Goal: Information Seeking & Learning: Compare options

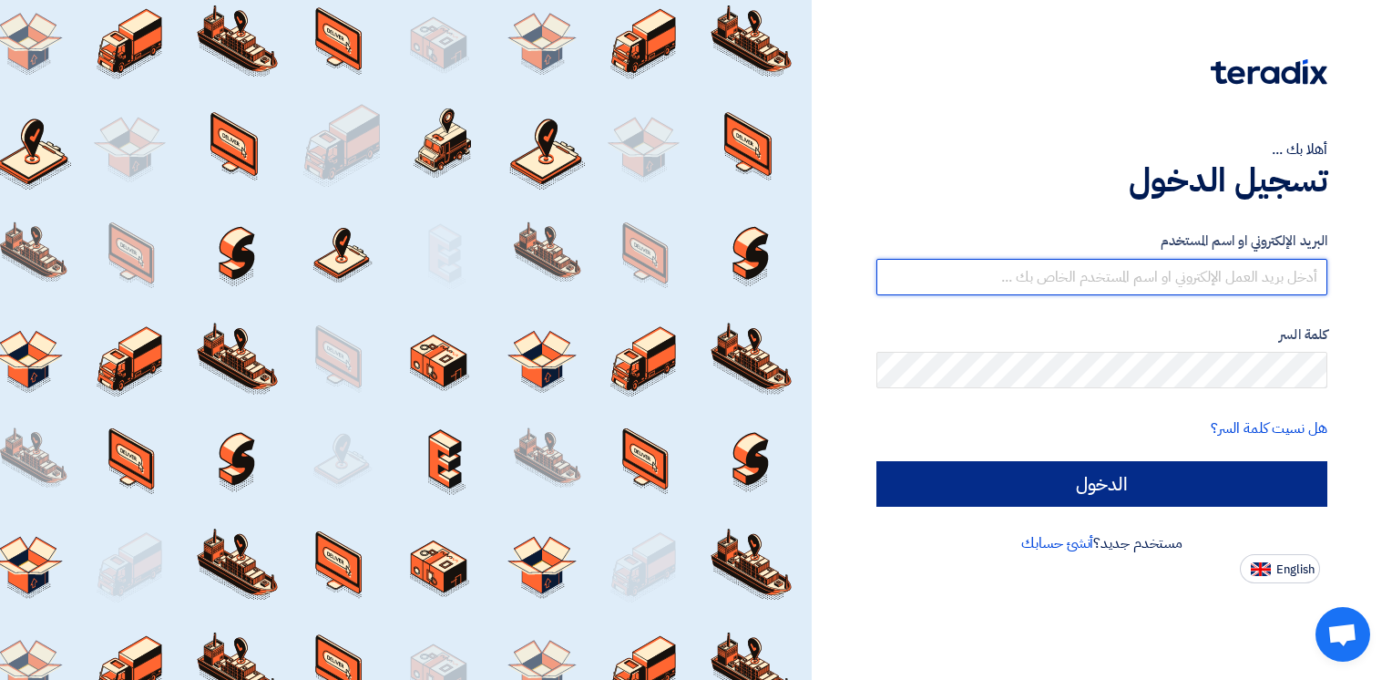
type input "ahmed.naguib@wadigroup.com.eg"
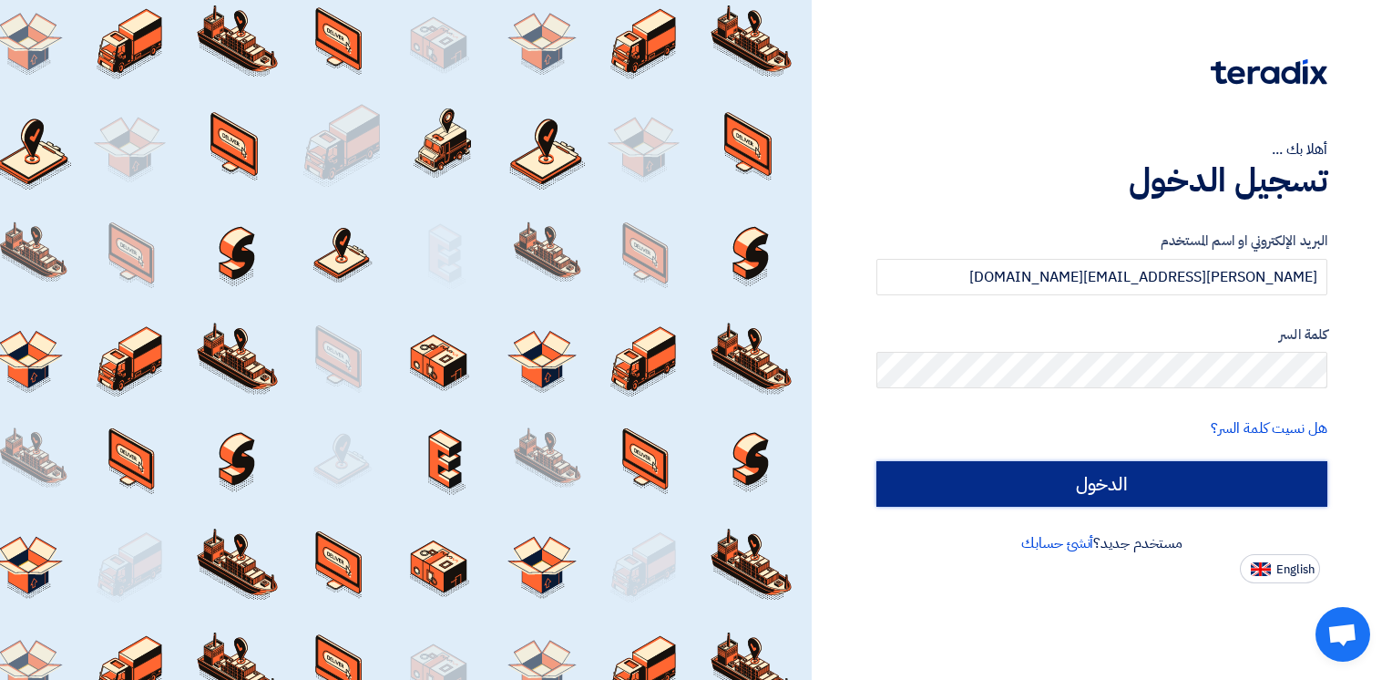
click at [1087, 483] on input "الدخول" at bounding box center [1101, 484] width 451 height 46
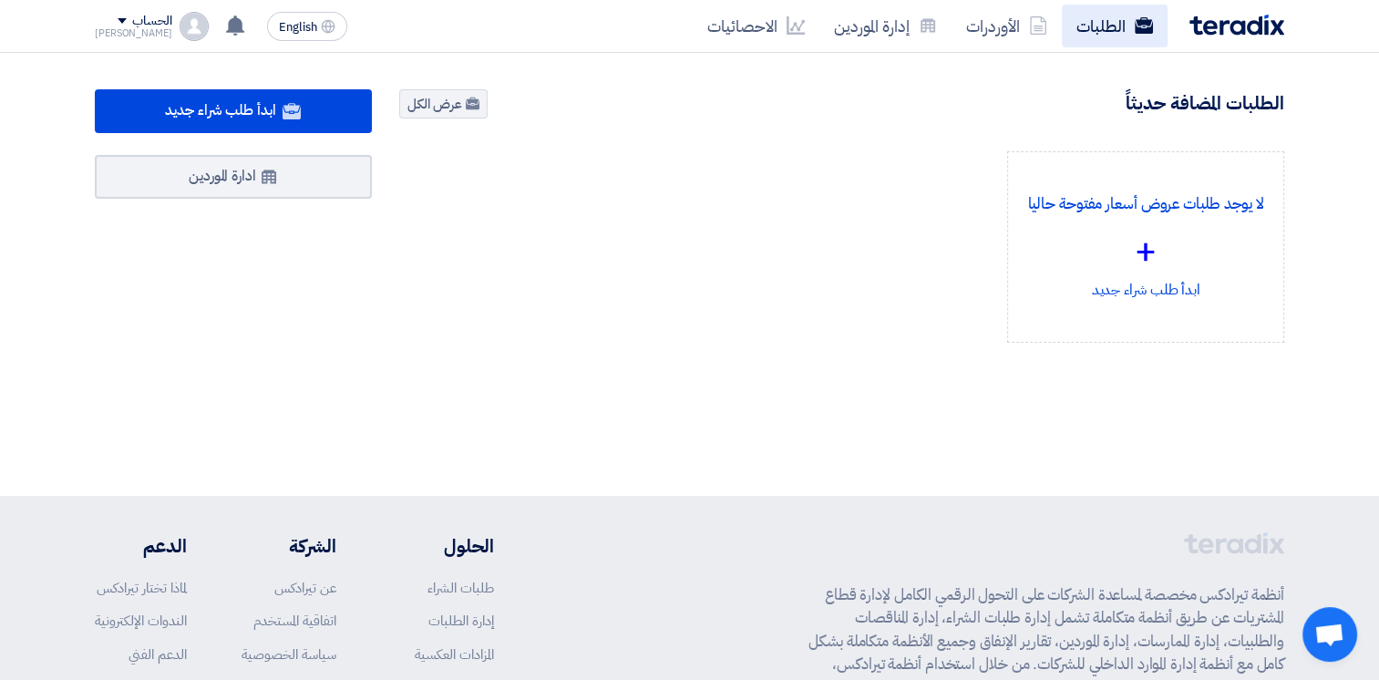
click at [1091, 16] on link "الطلبات" at bounding box center [1114, 26] width 106 height 43
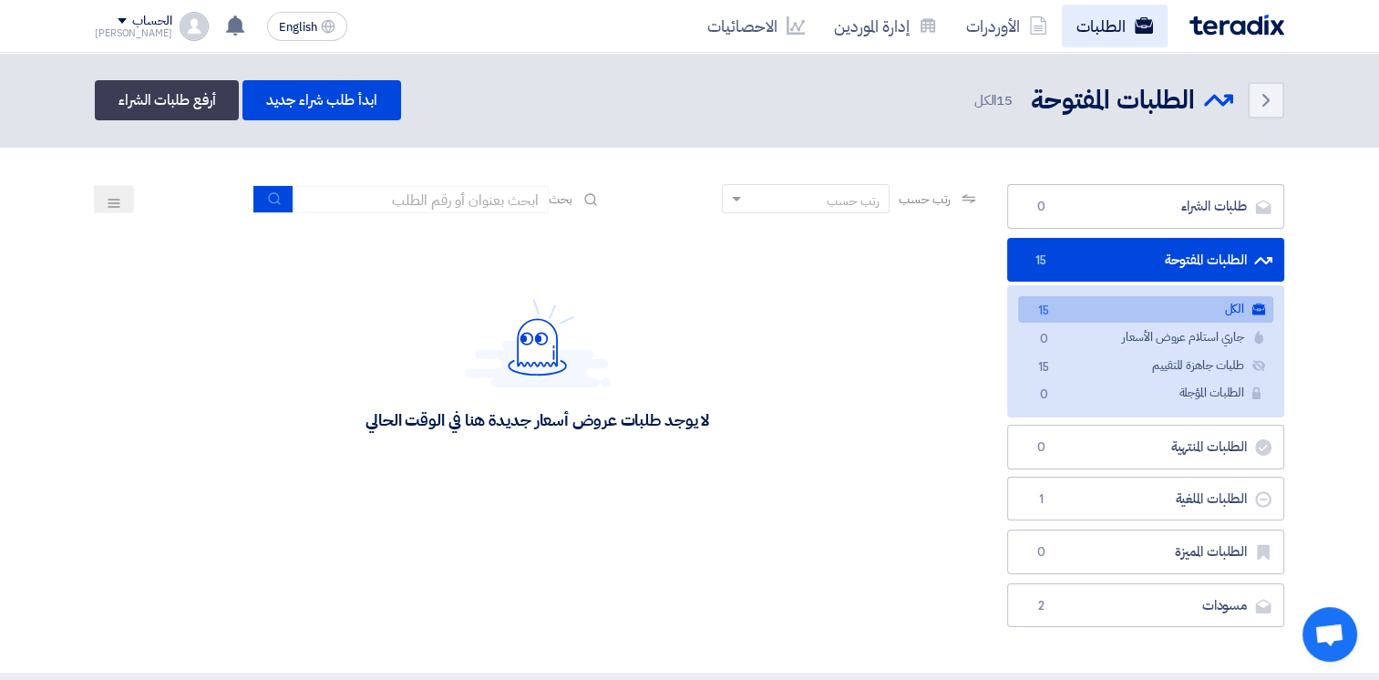
click at [1108, 37] on link "الطلبات" at bounding box center [1114, 26] width 106 height 43
click at [1103, 24] on link "الطلبات" at bounding box center [1114, 26] width 106 height 43
click at [1109, 31] on link "الطلبات" at bounding box center [1114, 26] width 106 height 43
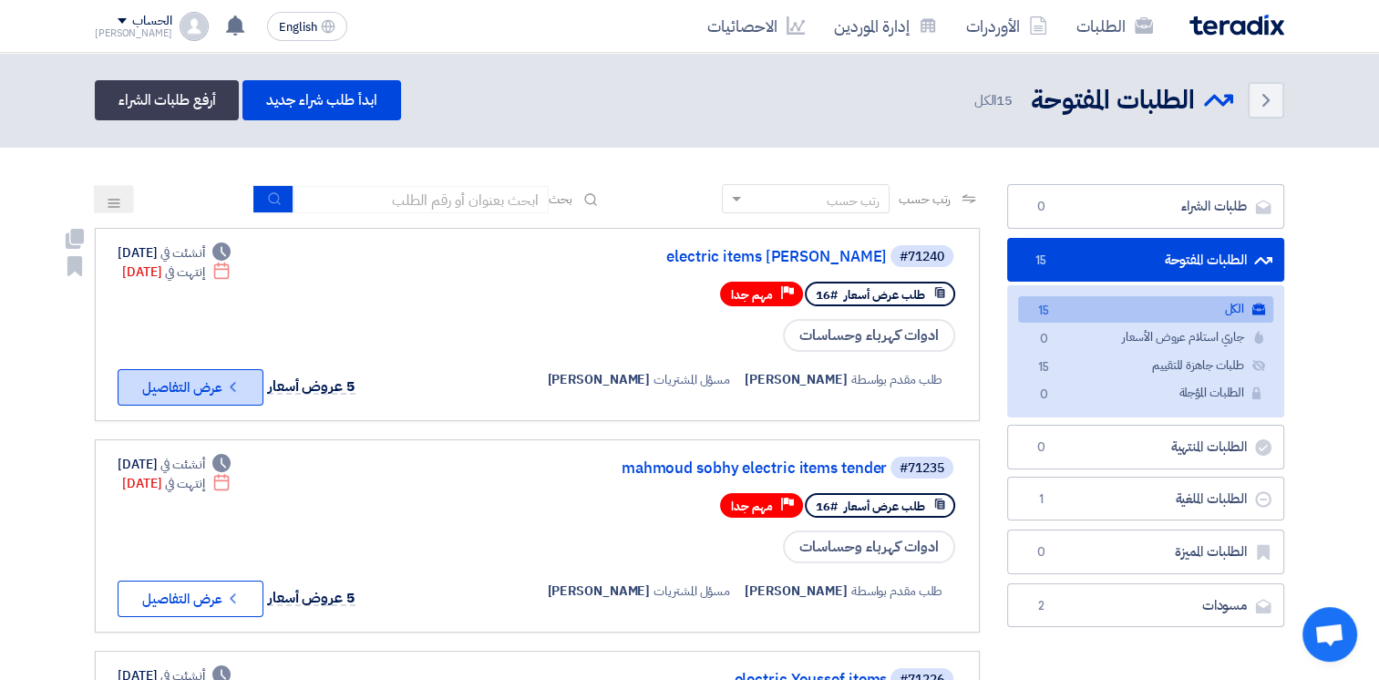
click at [252, 395] on button "Check details عرض التفاصيل" at bounding box center [191, 387] width 146 height 36
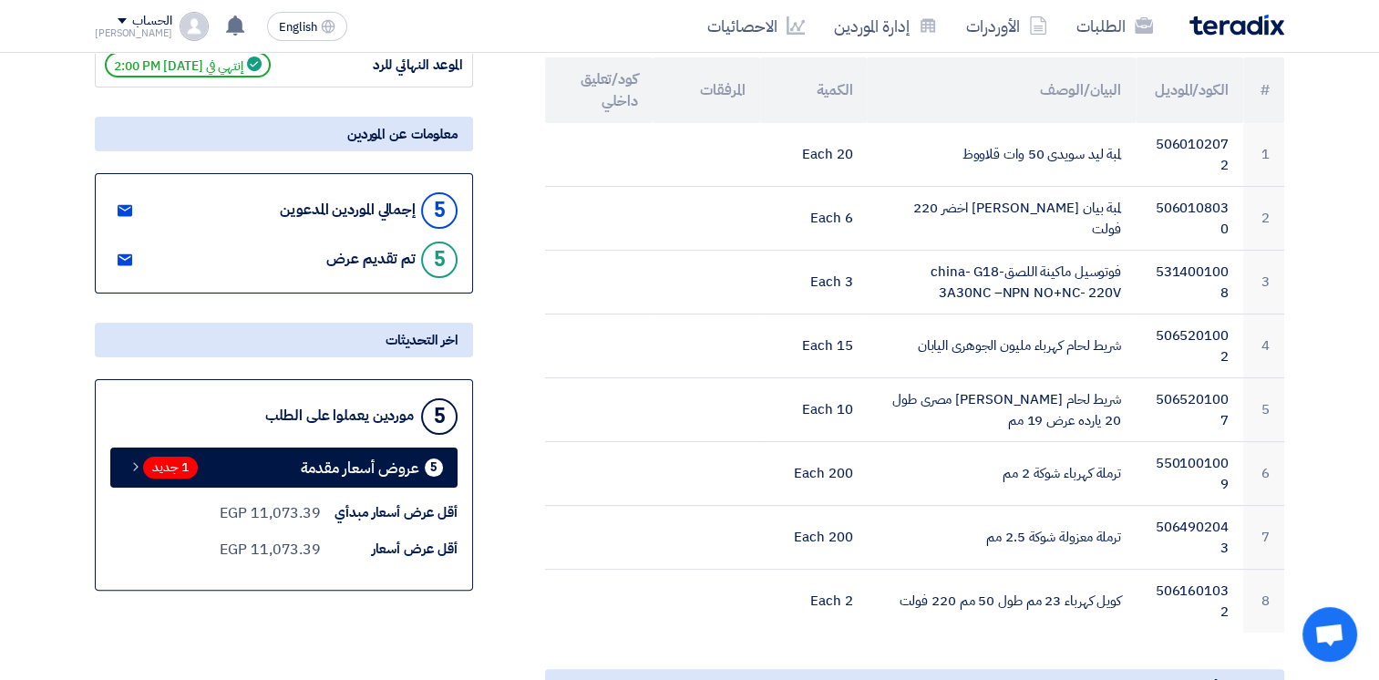
scroll to position [138, 0]
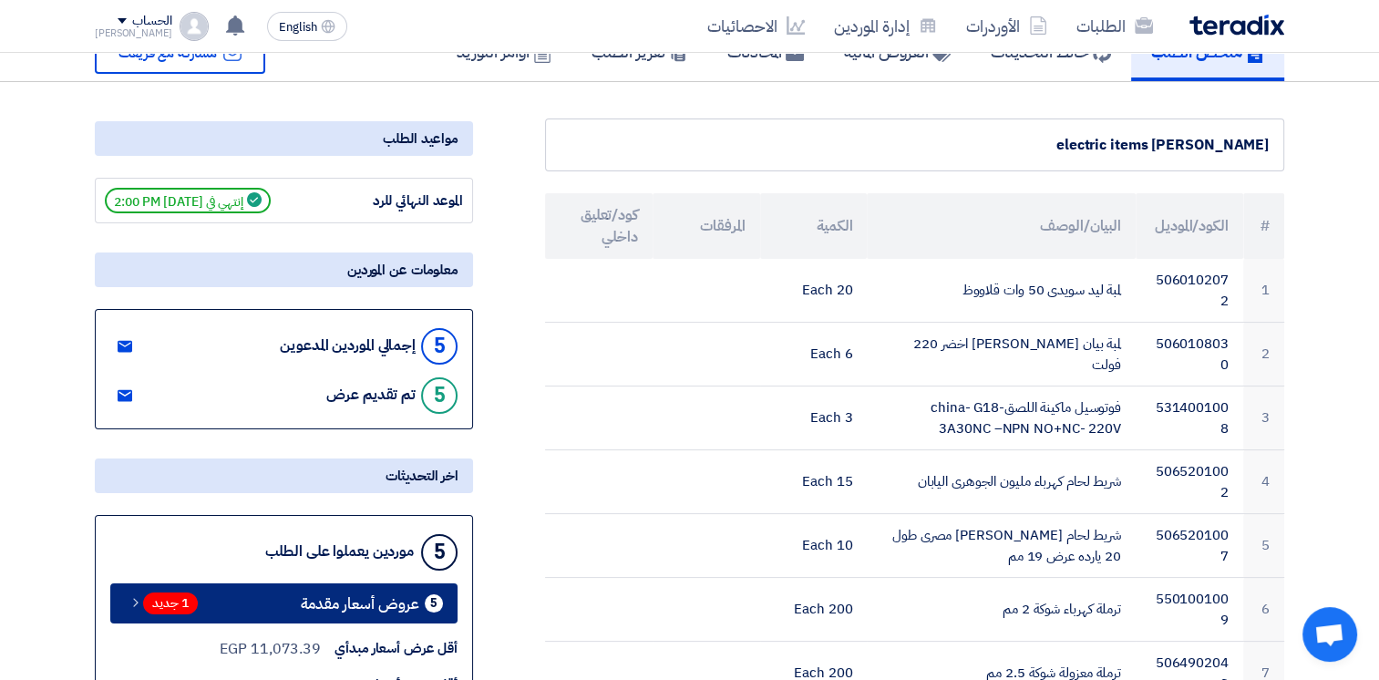
click at [377, 613] on link "5 عروض أسعار مقدمة 1 جديد" at bounding box center [283, 603] width 347 height 40
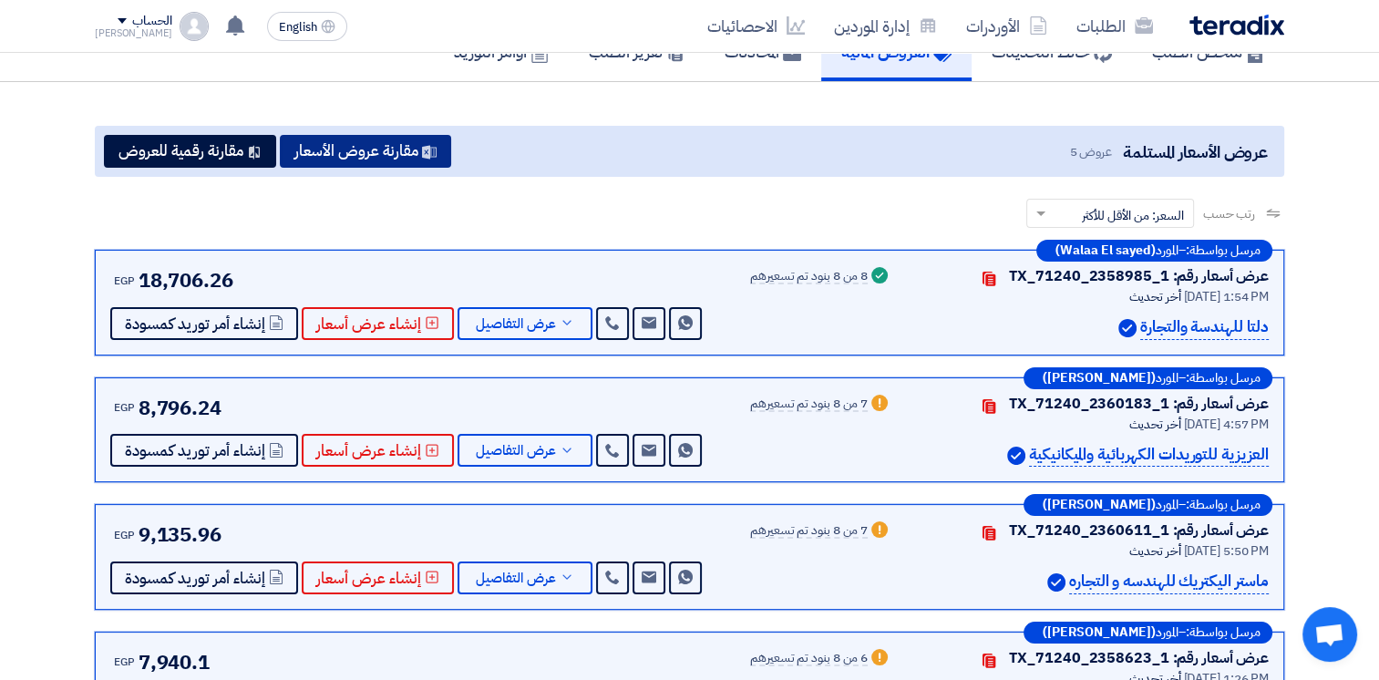
click at [406, 160] on button "مقارنة عروض الأسعار" at bounding box center [365, 151] width 171 height 33
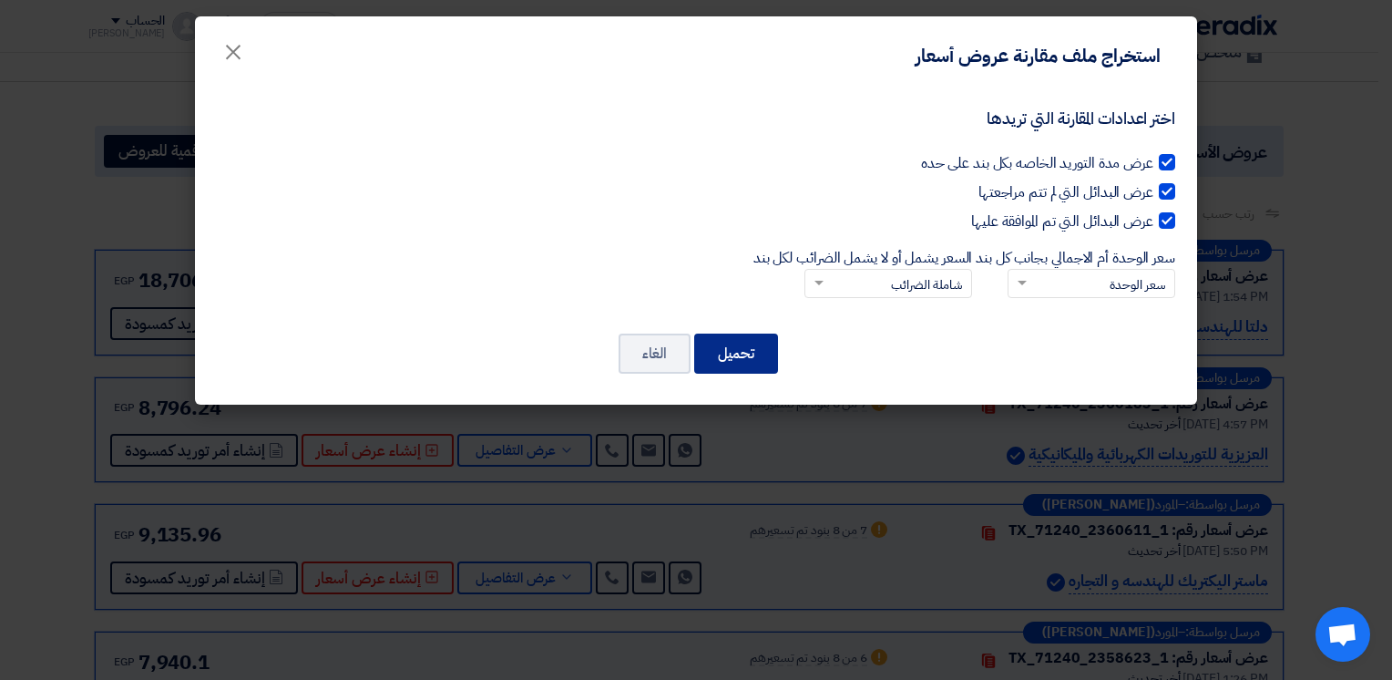
click at [735, 354] on button "تحميل" at bounding box center [736, 353] width 84 height 40
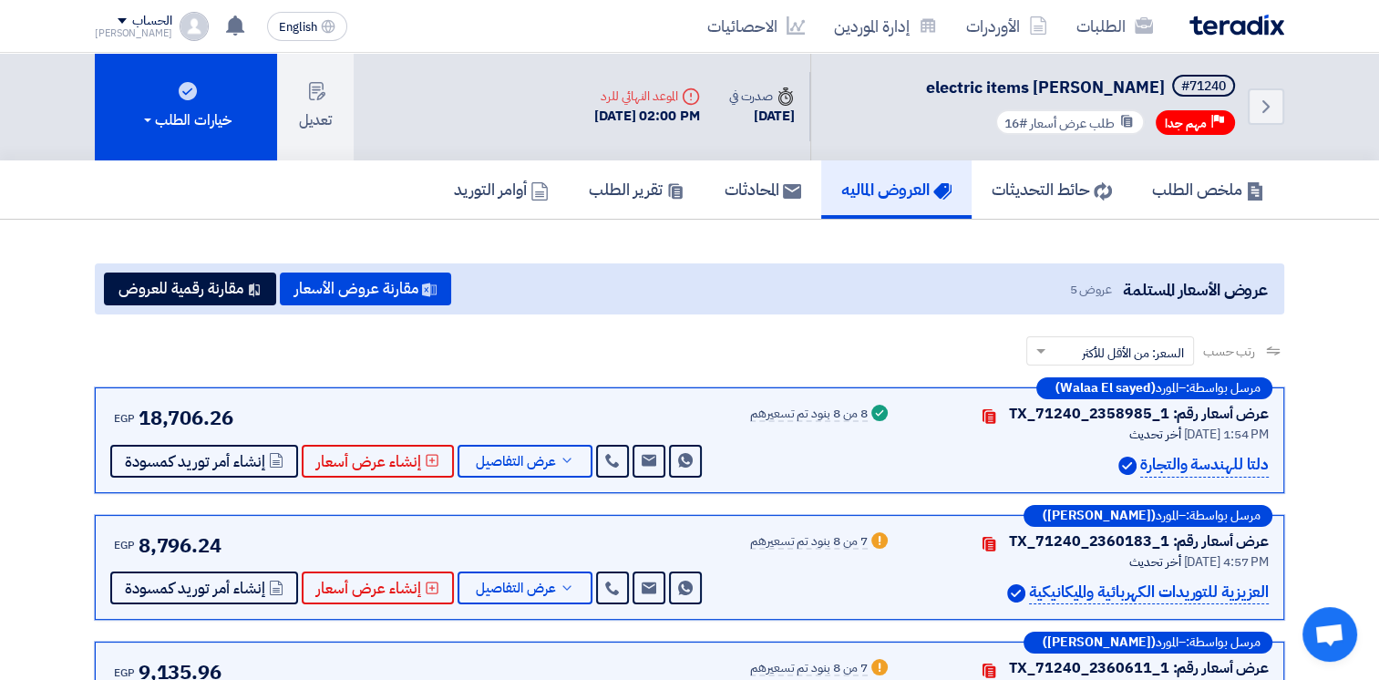
click at [722, 311] on div "عروض الأسعار المستلمة عروض 5 مقارنة عروض الأسعار مقارنة رقمية للعروض" at bounding box center [689, 288] width 1189 height 51
click at [1093, 17] on link "الطلبات" at bounding box center [1114, 26] width 106 height 43
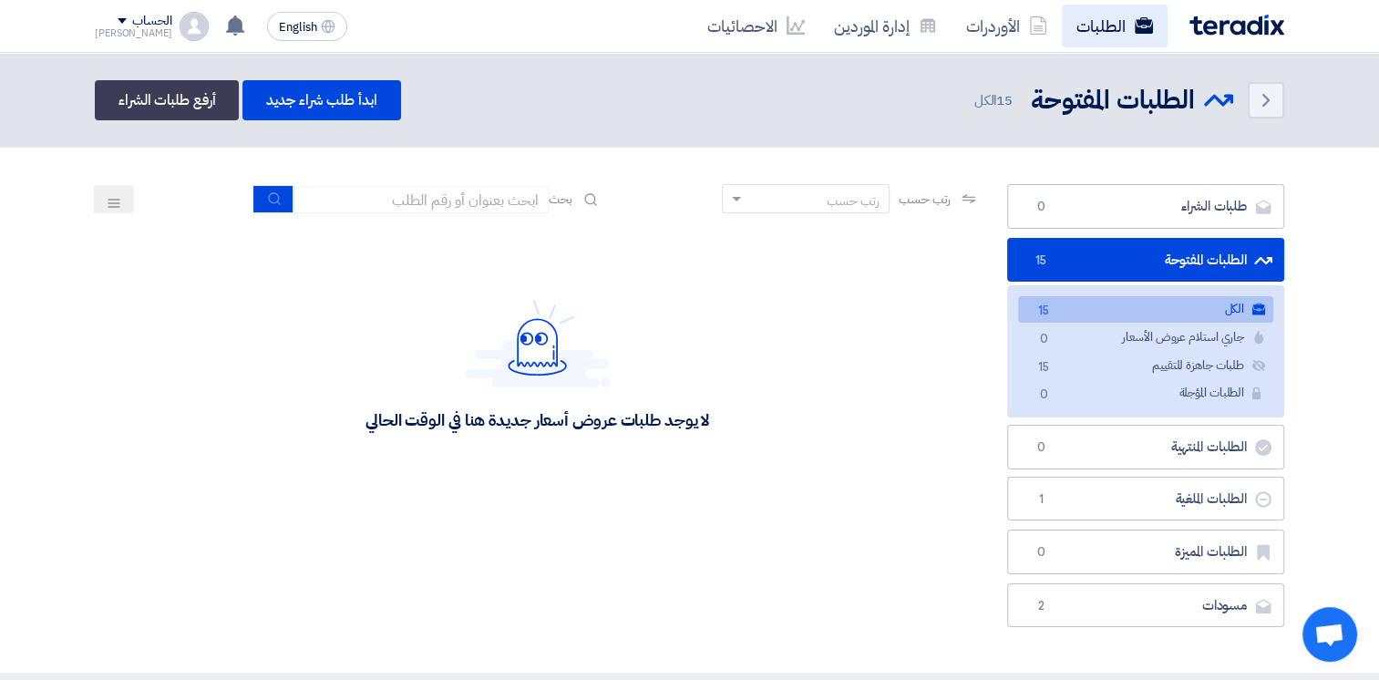
click at [1115, 31] on link "الطلبات" at bounding box center [1114, 26] width 106 height 43
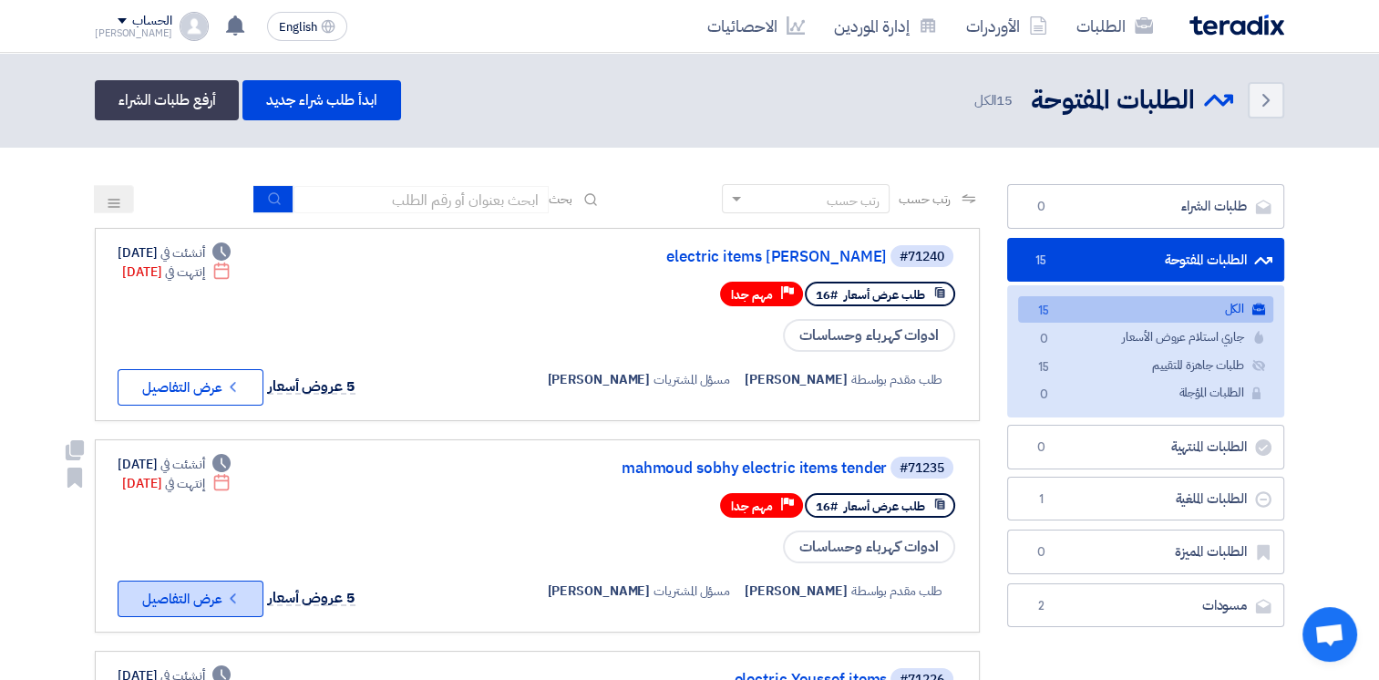
click at [248, 596] on button "Check details عرض التفاصيل" at bounding box center [191, 598] width 146 height 36
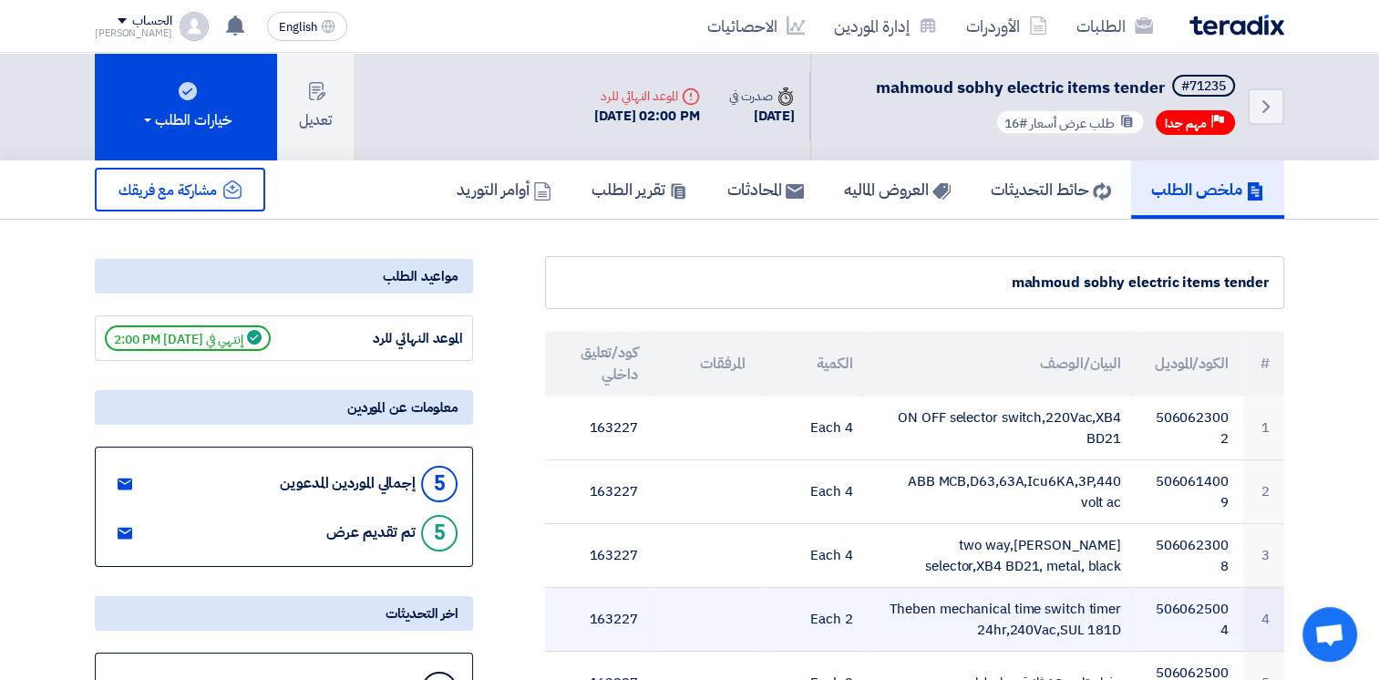
scroll to position [179, 0]
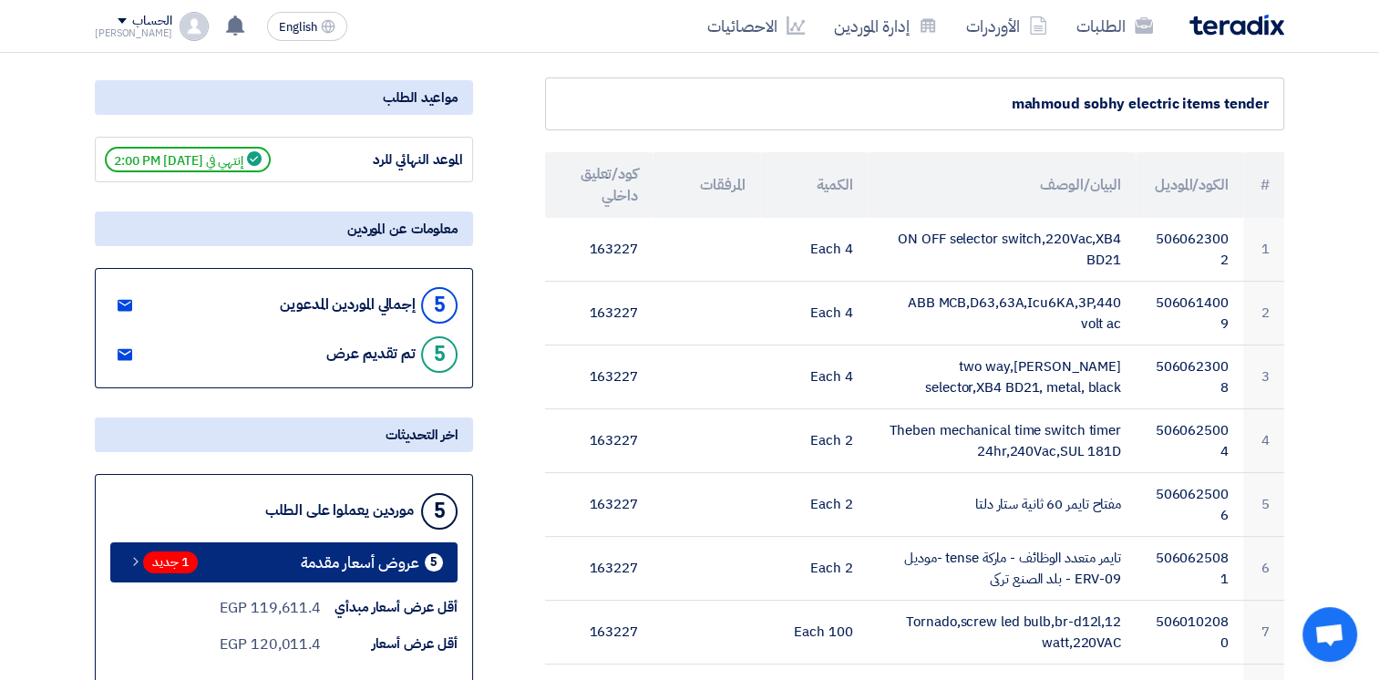
click at [396, 556] on span "عروض أسعار مقدمة" at bounding box center [360, 563] width 118 height 14
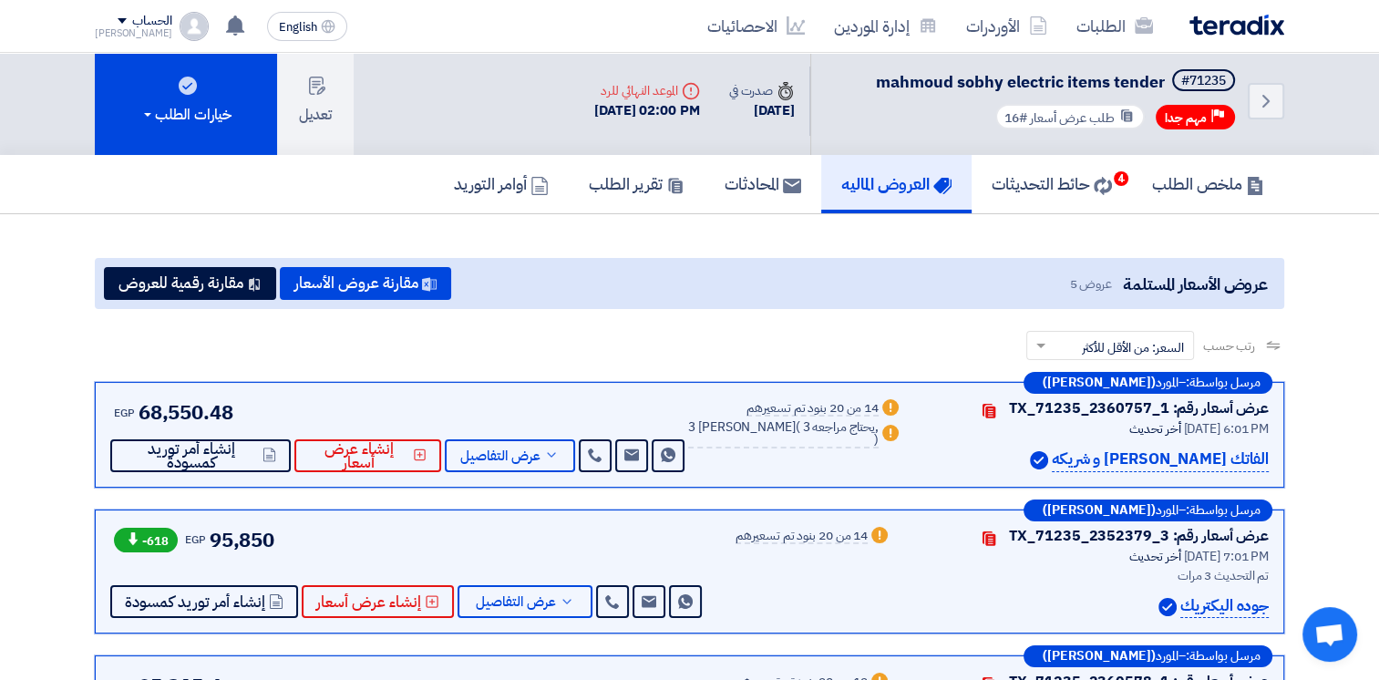
scroll to position [4, 0]
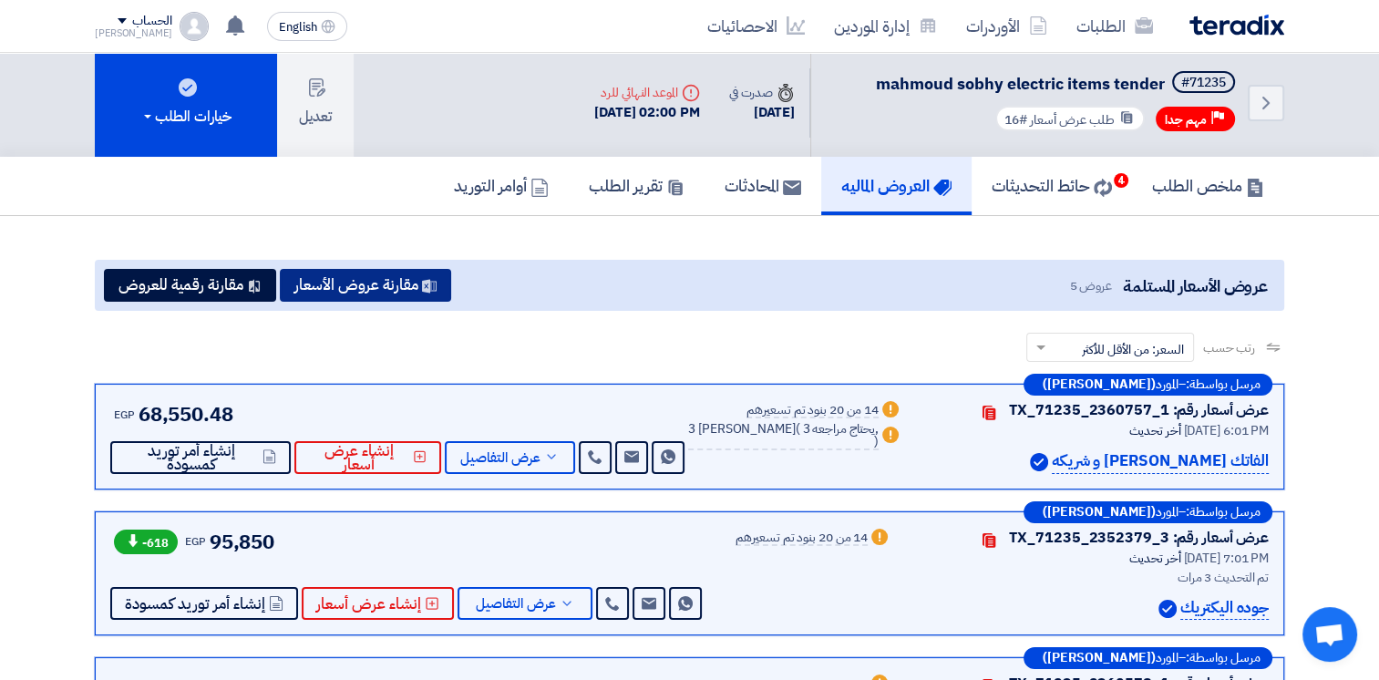
click at [375, 289] on button "مقارنة عروض الأسعار" at bounding box center [365, 285] width 171 height 33
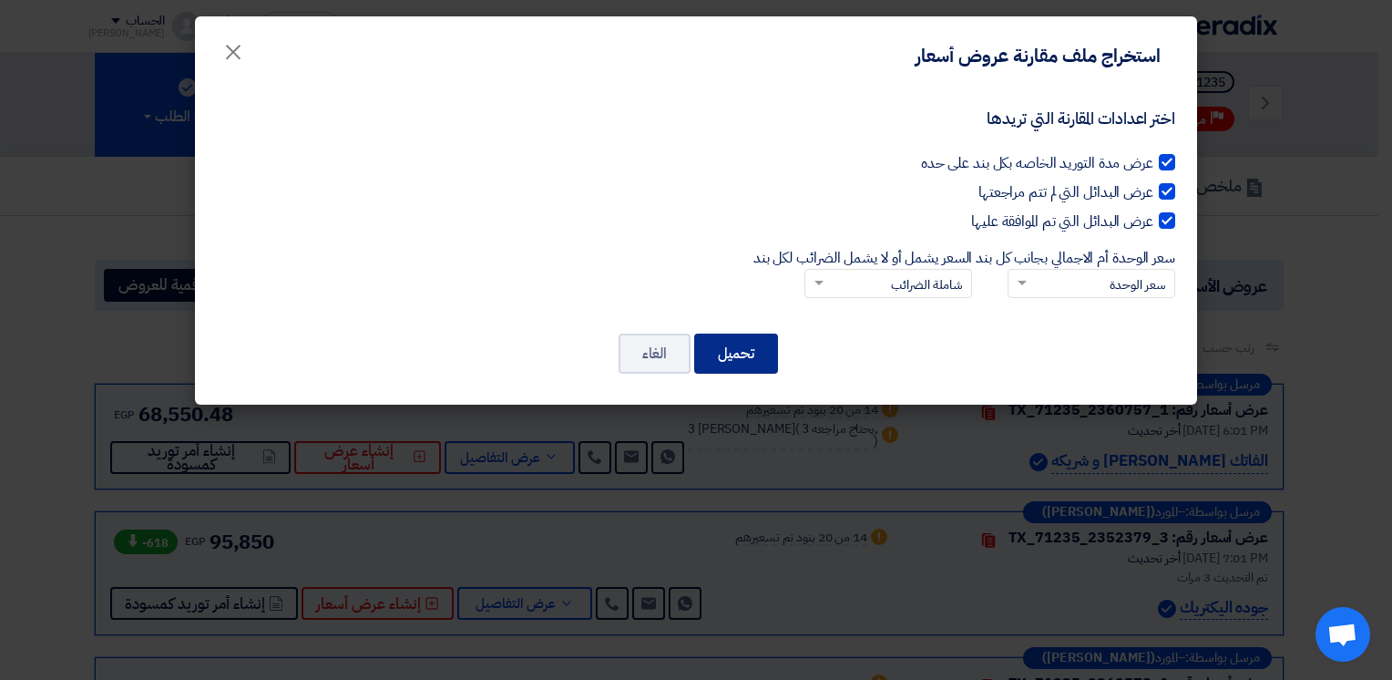
click at [730, 356] on button "تحميل" at bounding box center [736, 353] width 84 height 40
